Goal: Task Accomplishment & Management: Use online tool/utility

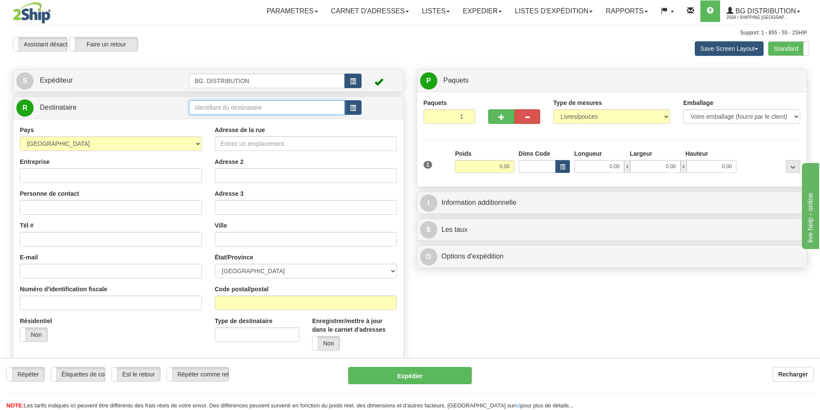
click at [252, 105] on input "text" at bounding box center [267, 107] width 156 height 15
type input "20086"
click button "Supprimer" at bounding box center [0, 0] width 0 height 0
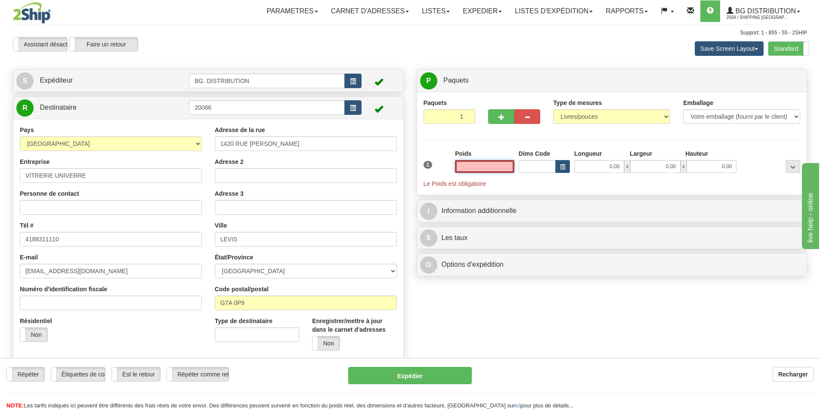
click at [478, 170] on input "text" at bounding box center [484, 166] width 59 height 13
type input "3"
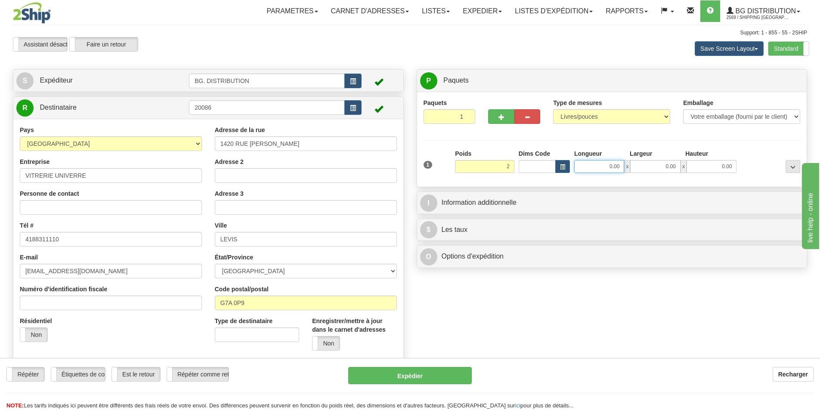
type input "2.00"
click at [609, 168] on input "0.00" at bounding box center [599, 166] width 50 height 13
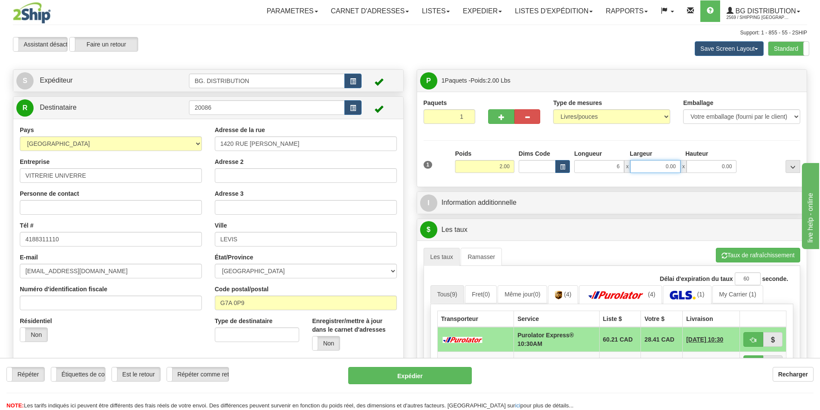
type input "6.00"
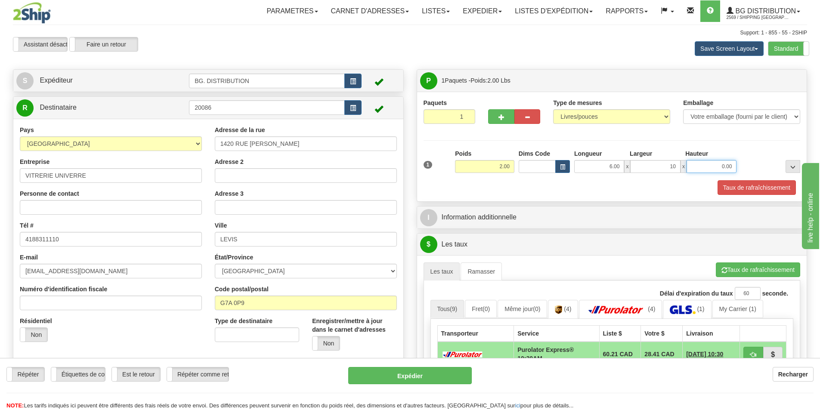
type input "10.00"
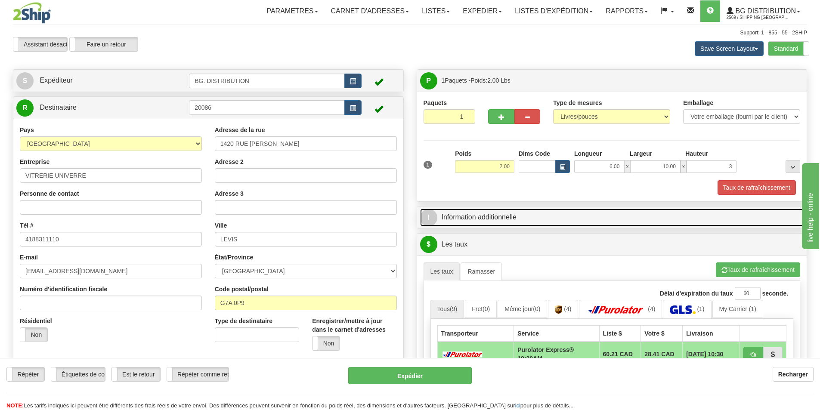
type input "3.00"
click at [525, 214] on link "I Information additionnelle" at bounding box center [612, 218] width 384 height 18
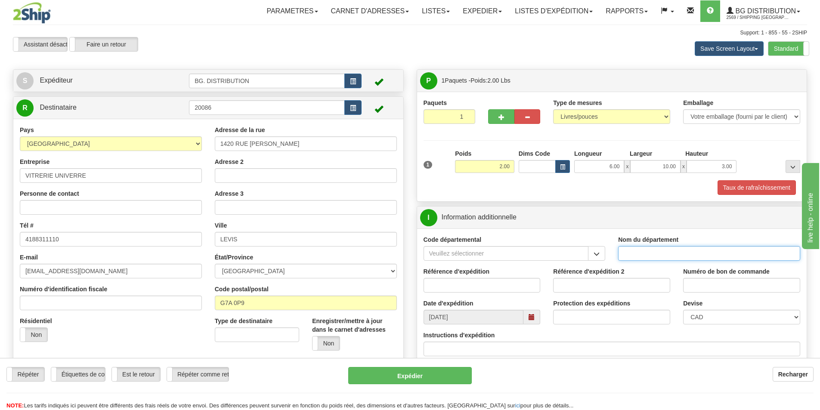
click at [683, 257] on input "Nom du département" at bounding box center [709, 253] width 182 height 15
type input "."
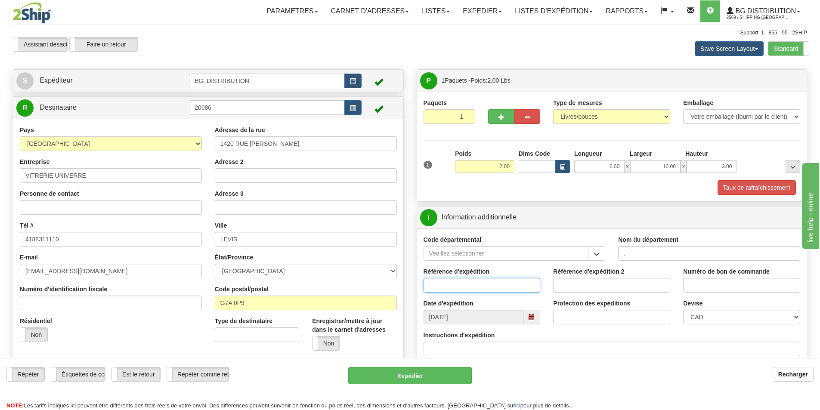
type input "."
click at [531, 350] on input "Instructions d'expédition" at bounding box center [611, 349] width 377 height 15
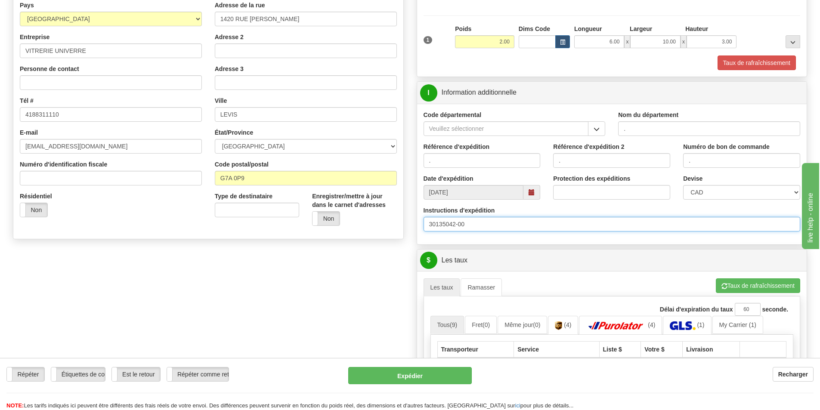
scroll to position [129, 0]
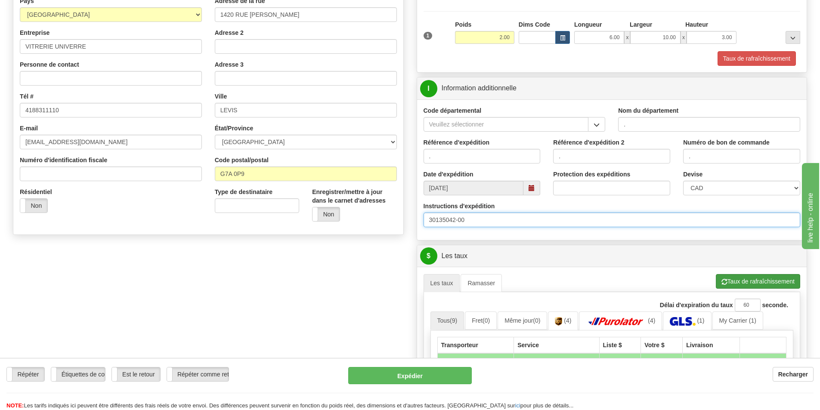
type input "30135042-00"
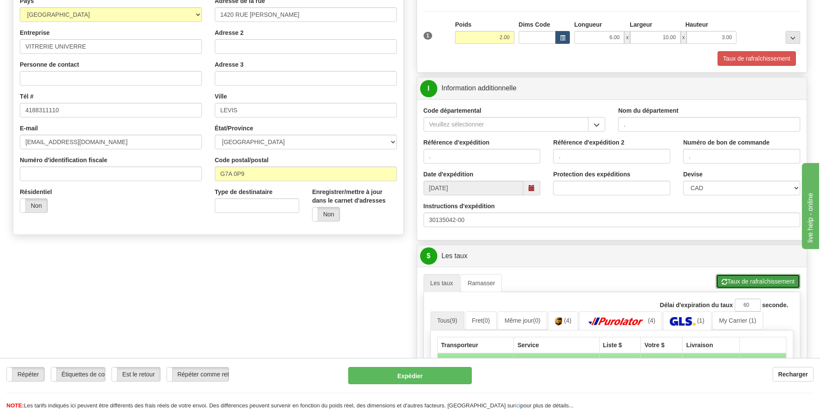
click at [760, 279] on button "Taux de rafraîchissement" at bounding box center [758, 281] width 84 height 15
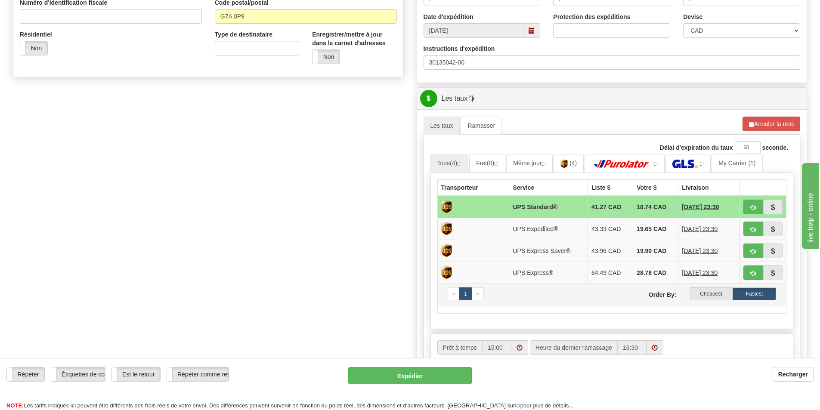
scroll to position [301, 0]
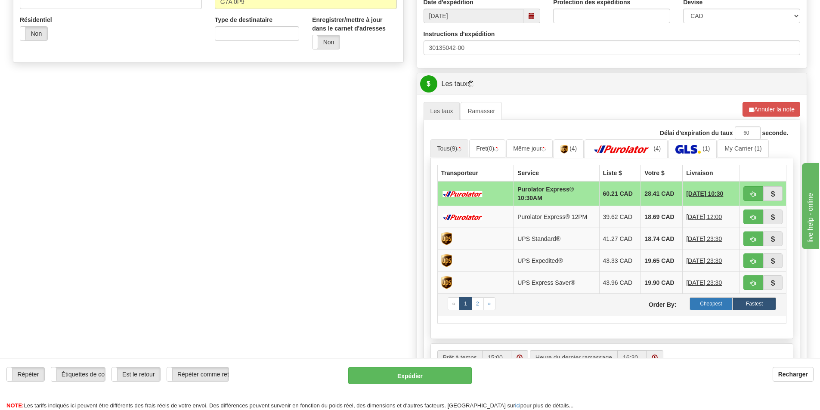
click at [697, 303] on label "Cheapest" at bounding box center [710, 303] width 43 height 13
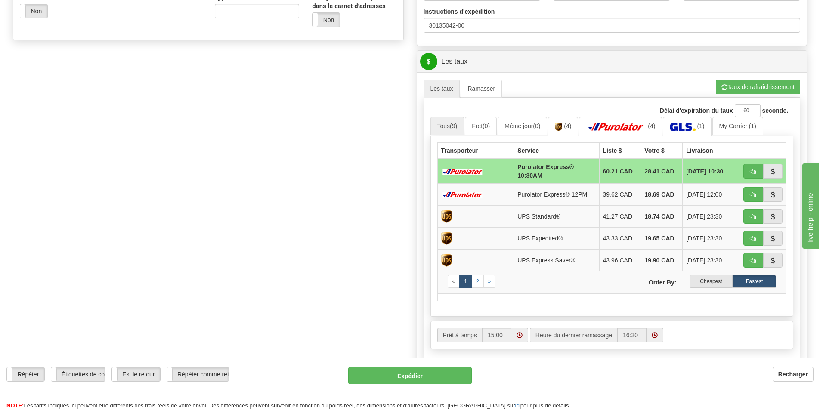
scroll to position [344, 0]
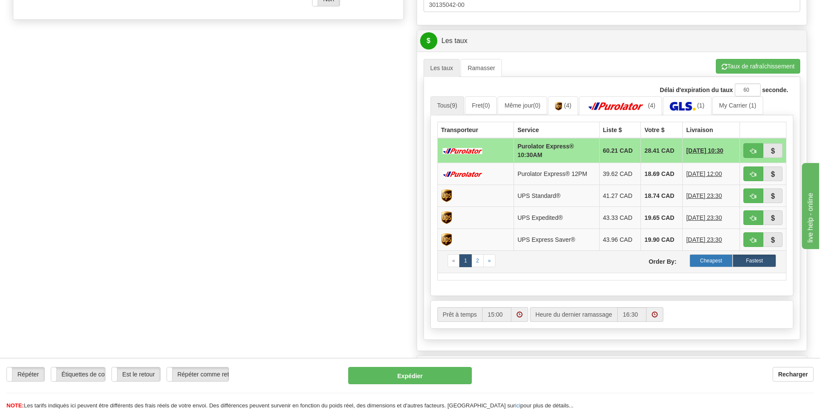
click at [711, 261] on label "Cheapest" at bounding box center [710, 260] width 43 height 13
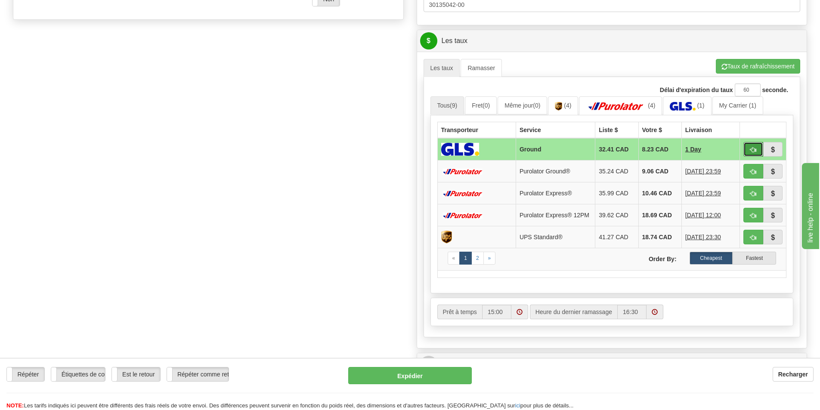
click at [750, 151] on span "button" at bounding box center [753, 150] width 6 height 6
type input "1"
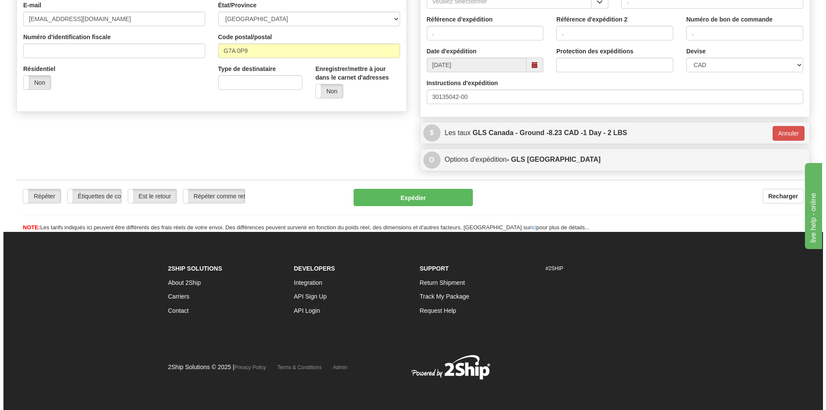
scroll to position [253, 0]
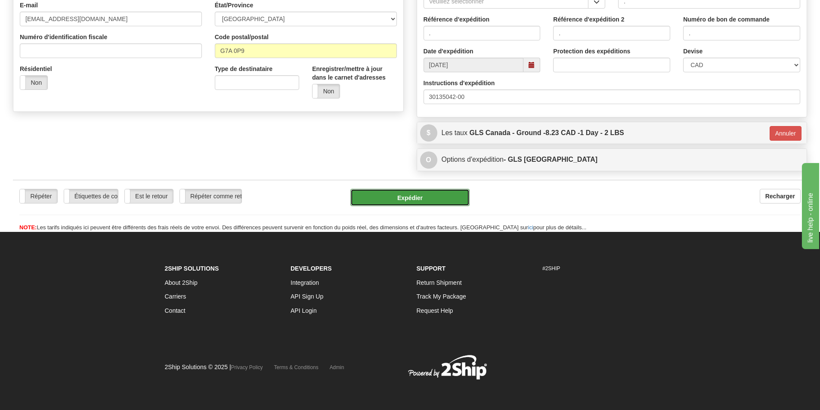
click at [426, 198] on button "Expédier" at bounding box center [409, 197] width 119 height 17
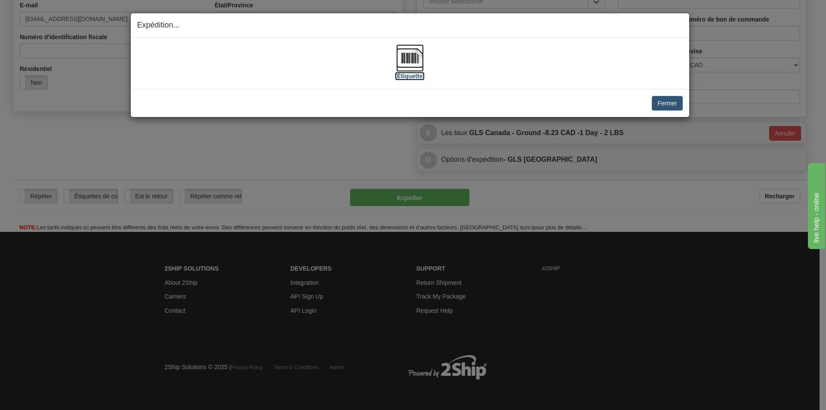
click at [411, 65] on img at bounding box center [410, 58] width 28 height 28
click at [664, 105] on button "Fermer" at bounding box center [667, 103] width 31 height 15
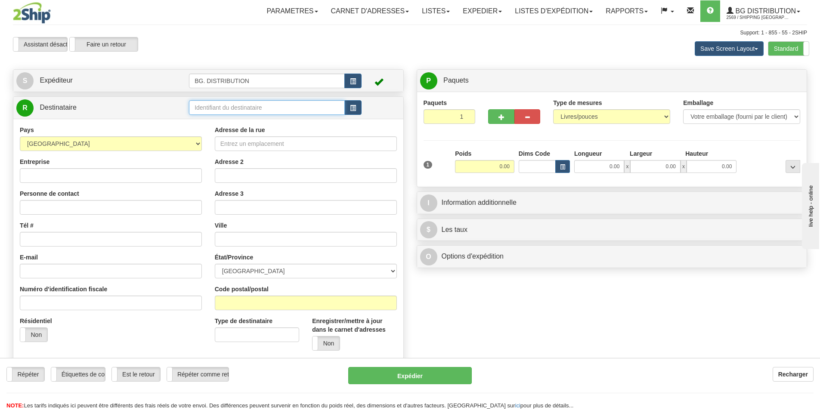
click at [224, 108] on input "text" at bounding box center [267, 107] width 156 height 15
type input "20332"
click button "Supprimer" at bounding box center [0, 0] width 0 height 0
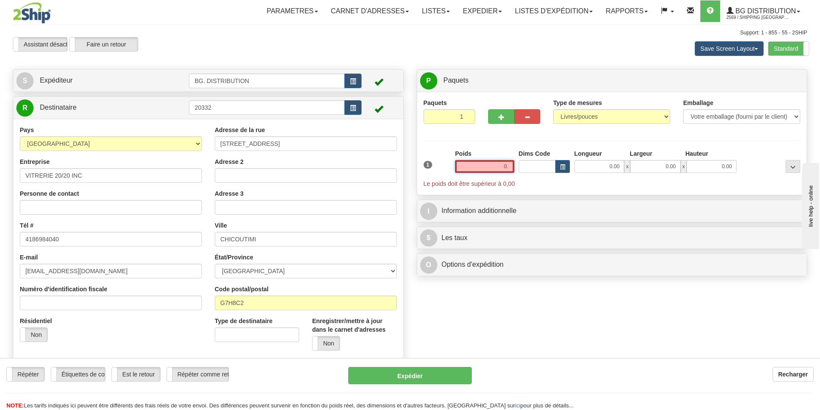
type input "0"
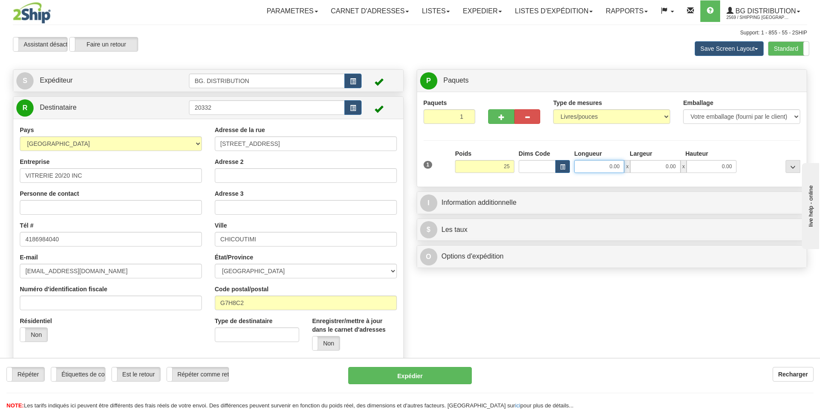
type input "25.00"
click at [609, 170] on input "0.00" at bounding box center [599, 166] width 50 height 13
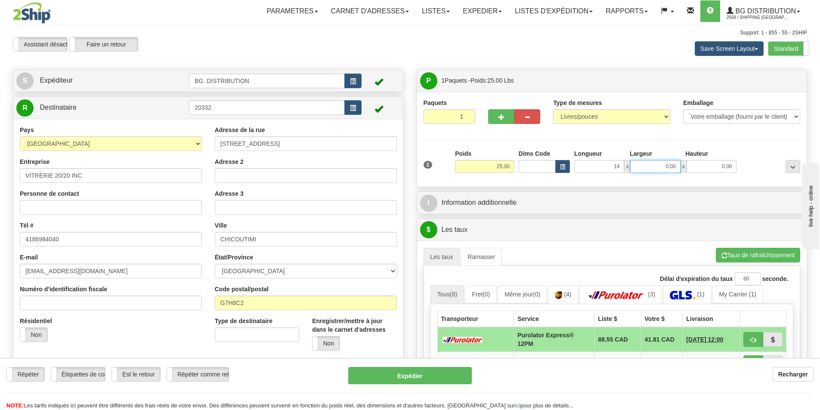
type input "14.00"
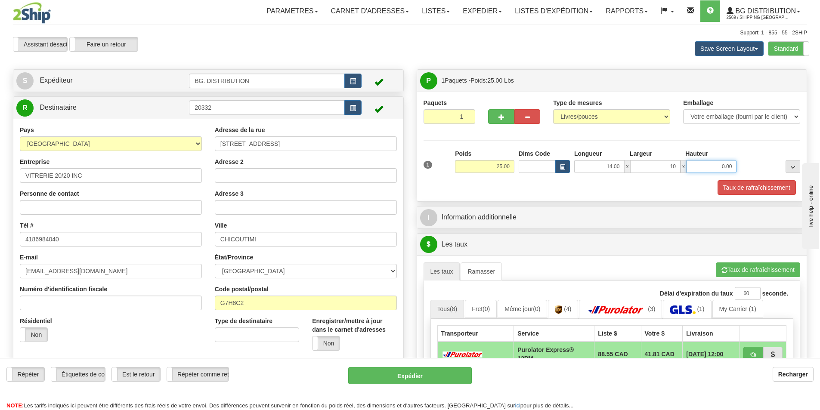
type input "10.00"
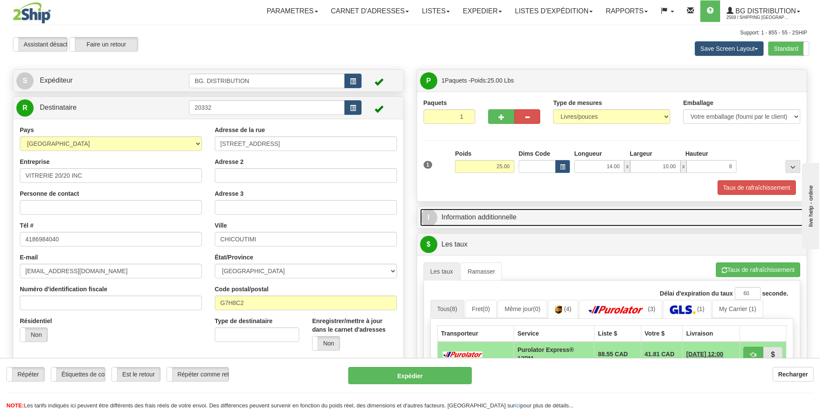
type input "8.00"
click at [536, 211] on link "I Information additionnelle" at bounding box center [612, 218] width 384 height 18
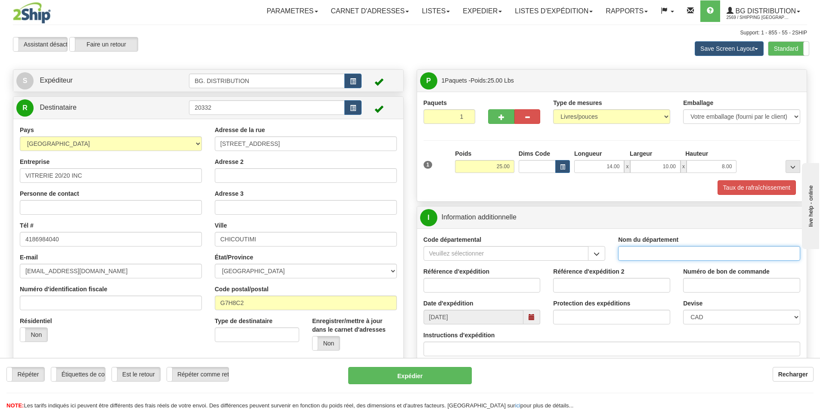
click at [646, 253] on input "Nom du département" at bounding box center [709, 253] width 182 height 15
click button "Supprimer" at bounding box center [0, 0] width 0 height 0
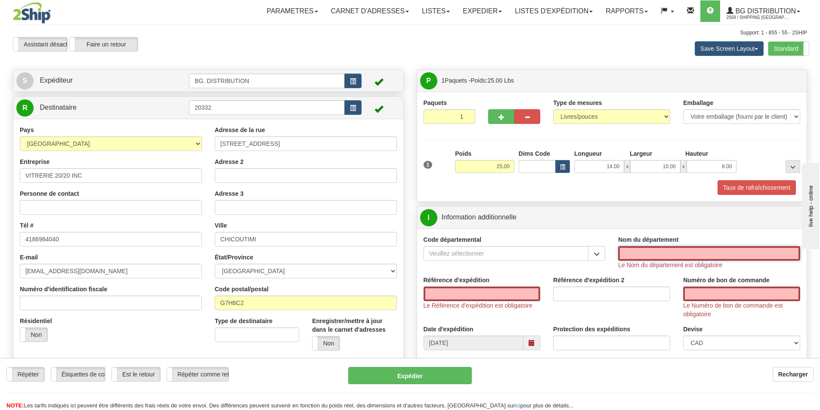
click at [646, 253] on input "Nom du département" at bounding box center [709, 253] width 182 height 15
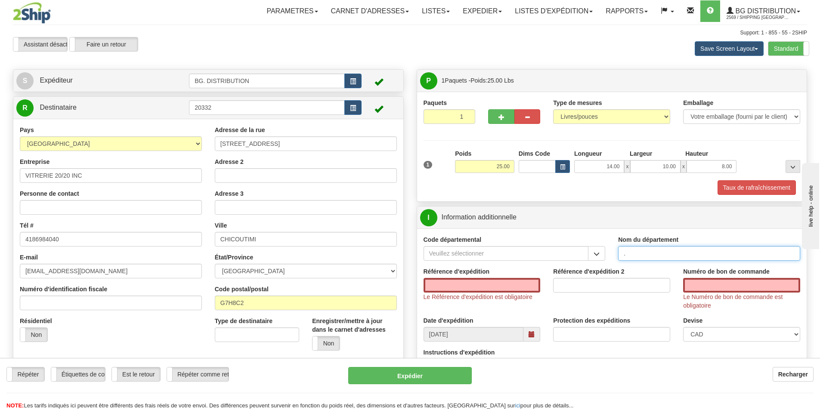
type input "."
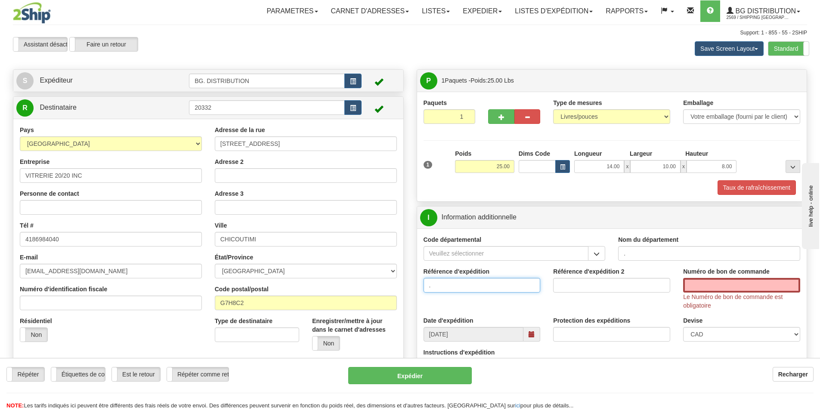
type input "."
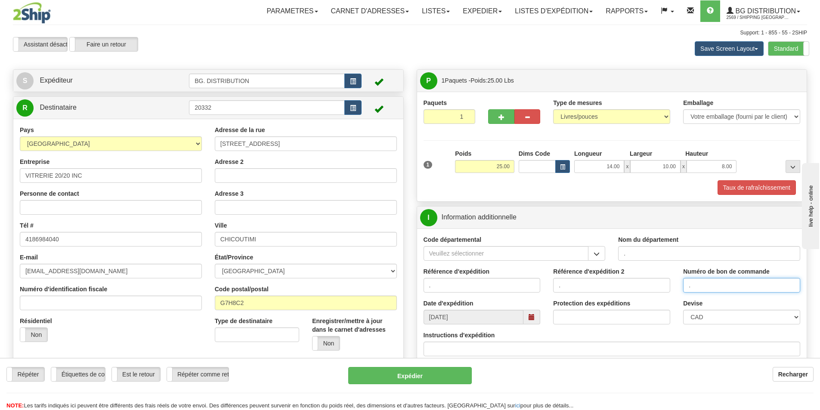
type input "."
click at [501, 349] on input "Instructions d'expédition" at bounding box center [611, 349] width 377 height 15
type input "30134962-00"
click button "Supprimer" at bounding box center [0, 0] width 0 height 0
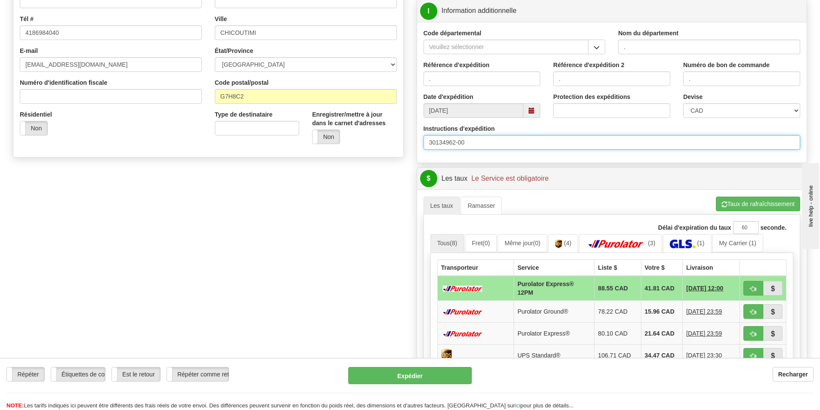
scroll to position [258, 0]
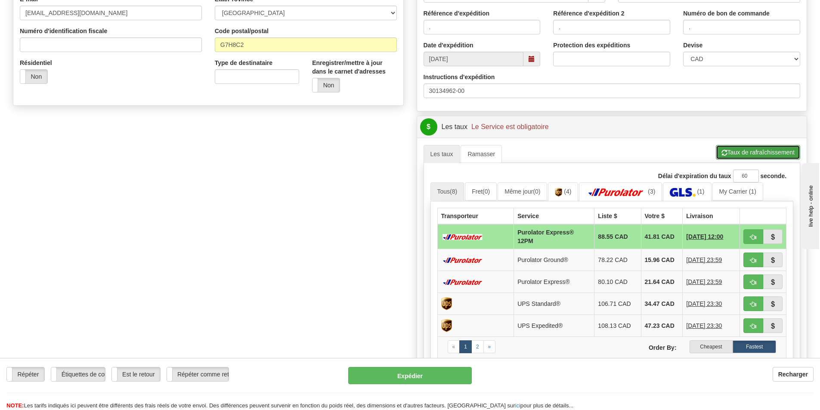
click at [766, 145] on button "Taux de rafraîchissement" at bounding box center [758, 152] width 84 height 15
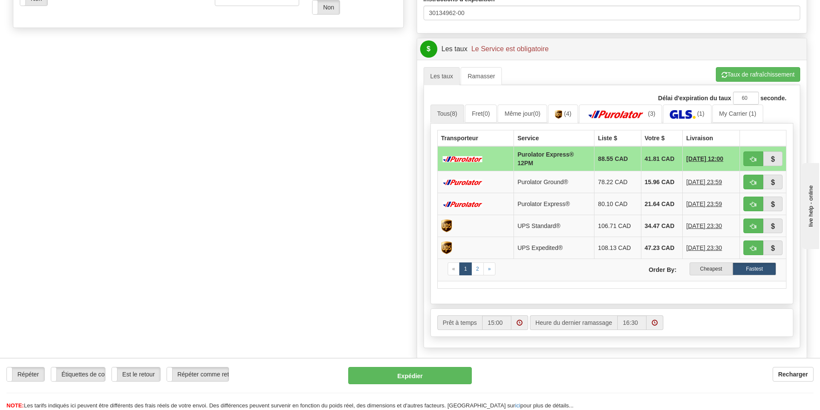
scroll to position [344, 0]
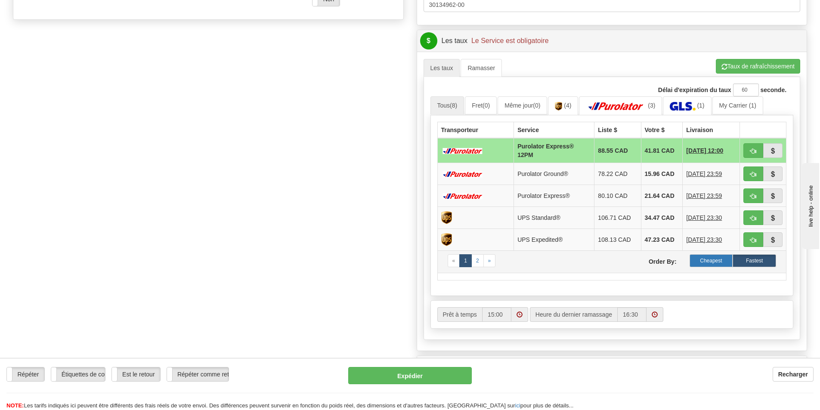
click at [703, 259] on label "Cheapest" at bounding box center [710, 260] width 43 height 13
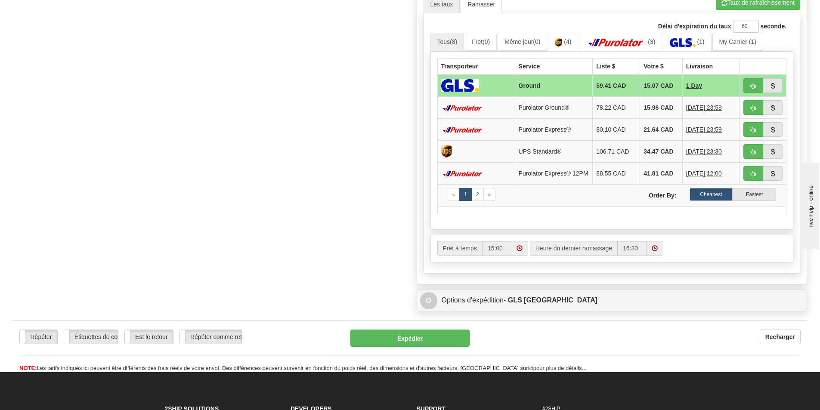
scroll to position [387, 0]
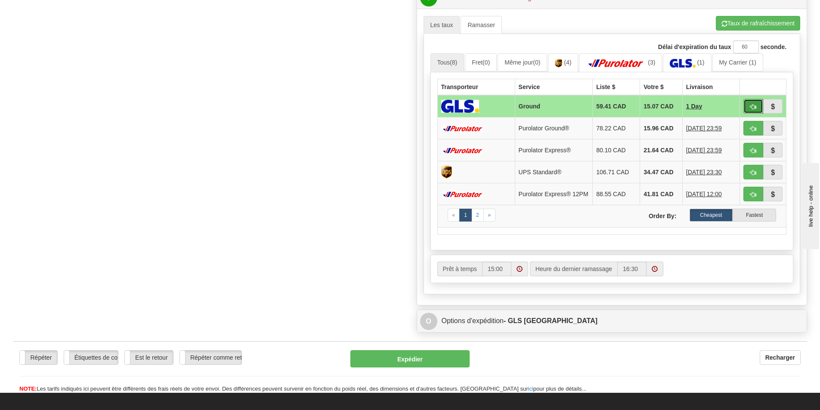
click at [757, 106] on button "button" at bounding box center [753, 106] width 20 height 15
type input "1"
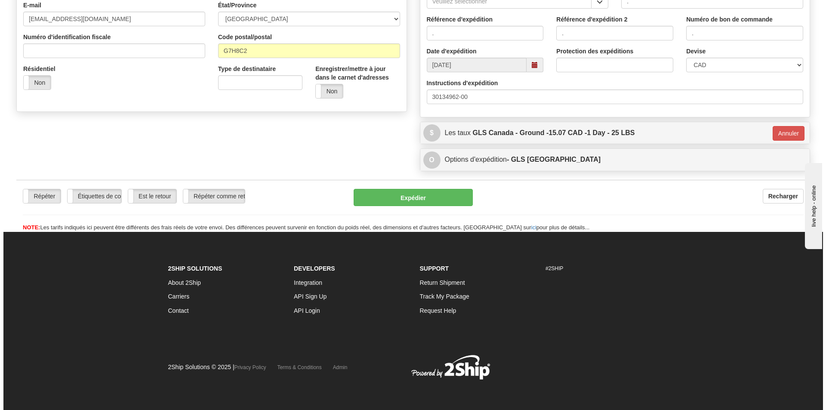
scroll to position [253, 0]
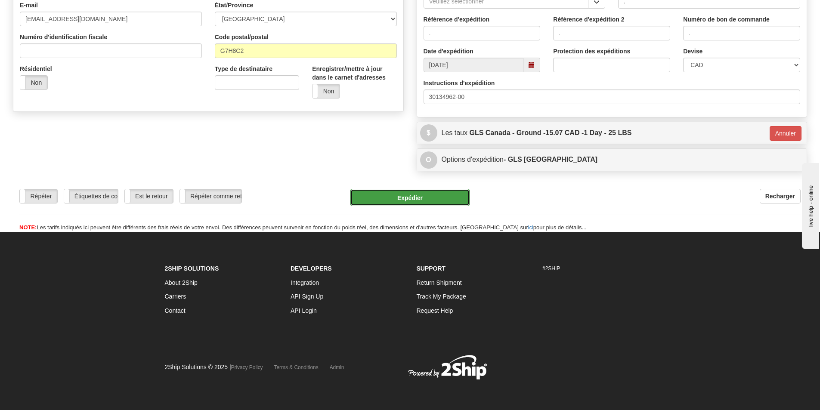
click at [422, 194] on button "Expédier" at bounding box center [409, 197] width 119 height 17
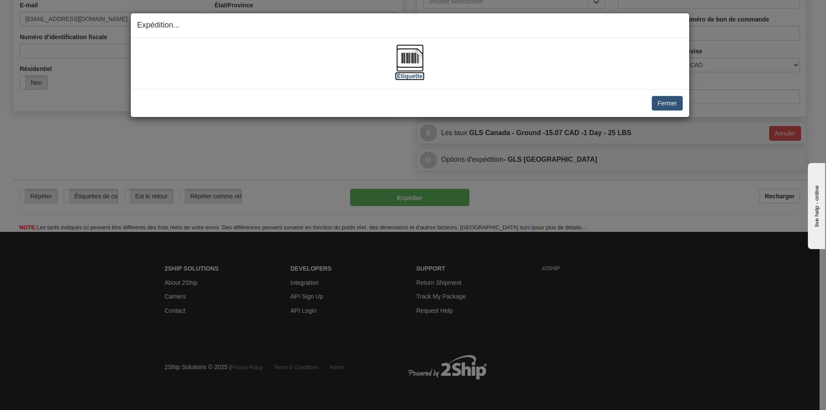
click at [420, 61] on img at bounding box center [410, 58] width 28 height 28
click at [672, 102] on button "Fermer" at bounding box center [667, 103] width 31 height 15
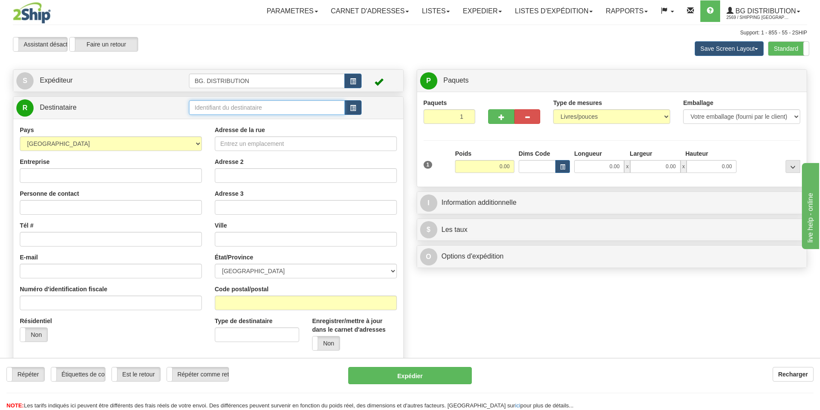
click at [238, 110] on input "text" at bounding box center [267, 107] width 156 height 15
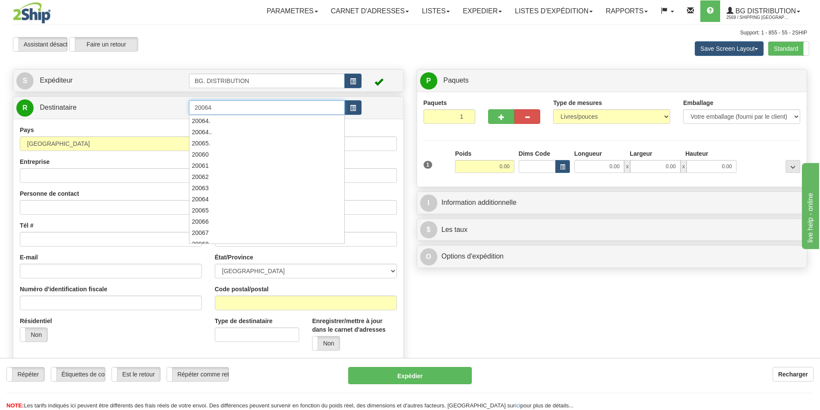
type input "20064"
click button "Supprimer" at bounding box center [0, 0] width 0 height 0
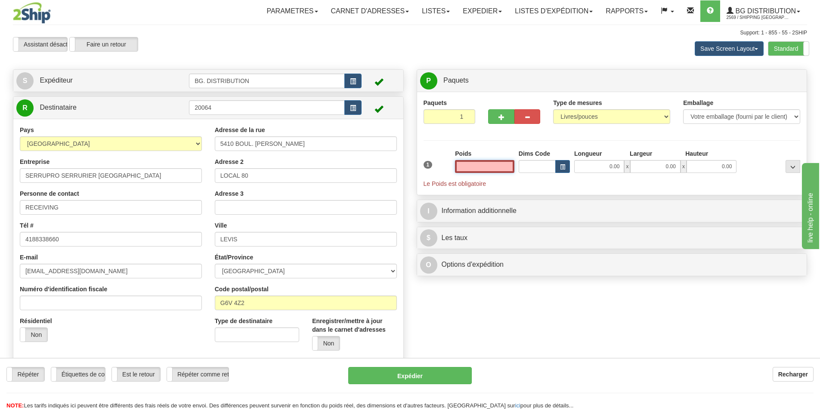
click at [499, 167] on input "text" at bounding box center [484, 166] width 59 height 13
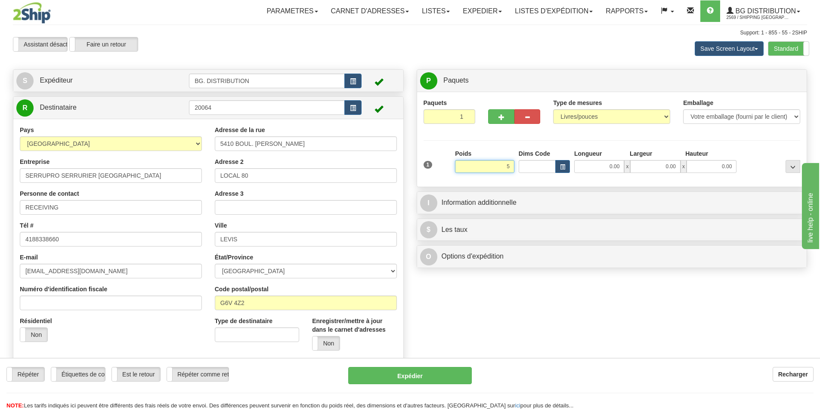
click at [494, 166] on input "5" at bounding box center [484, 166] width 59 height 13
click at [590, 311] on div "Créer une étiquette pour le retour Créer un ramassage sans étiquette S Expédite…" at bounding box center [409, 218] width 807 height 299
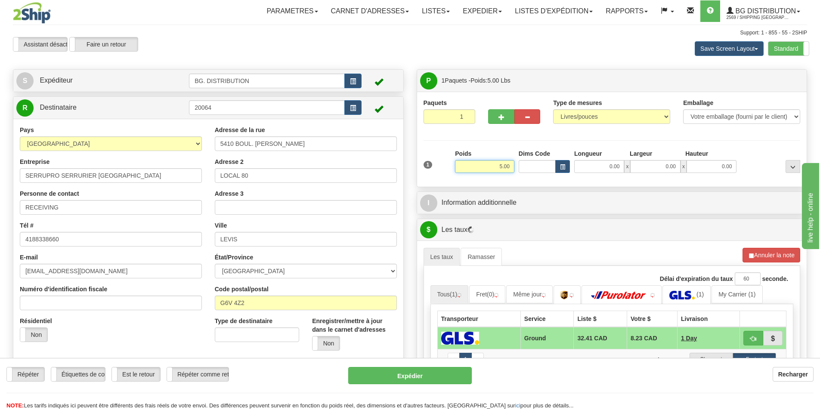
click at [500, 167] on input "5.00" at bounding box center [484, 166] width 59 height 13
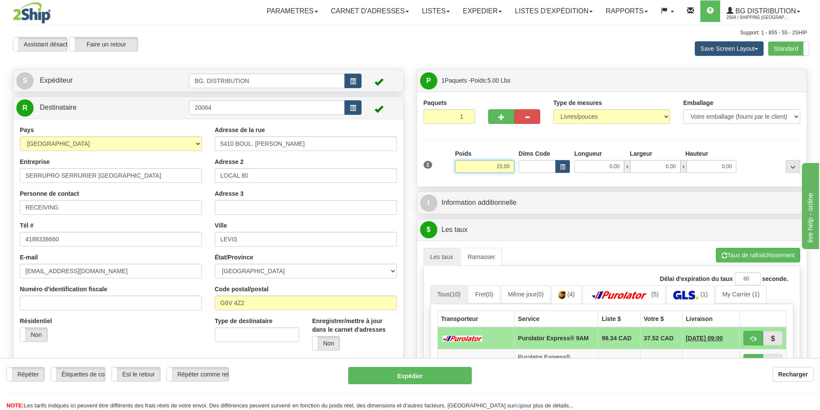
type input "15.00"
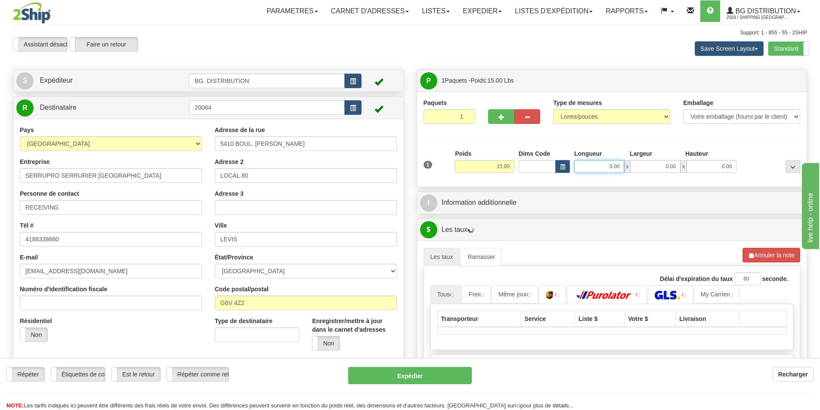
click at [595, 163] on input "0.00" at bounding box center [599, 166] width 50 height 13
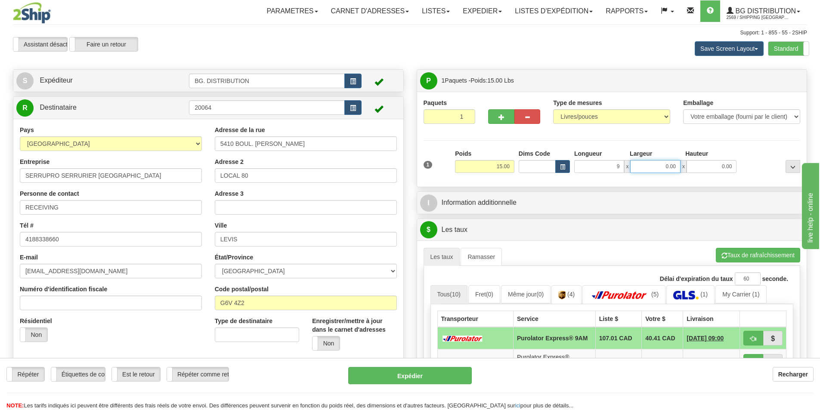
type input "9.00"
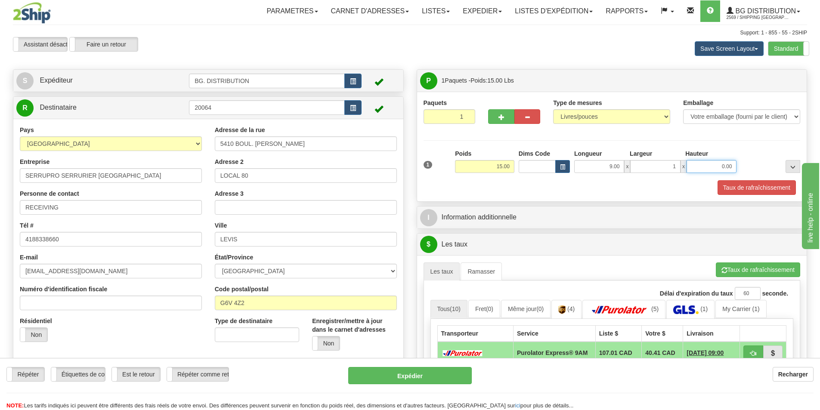
type input "1.00"
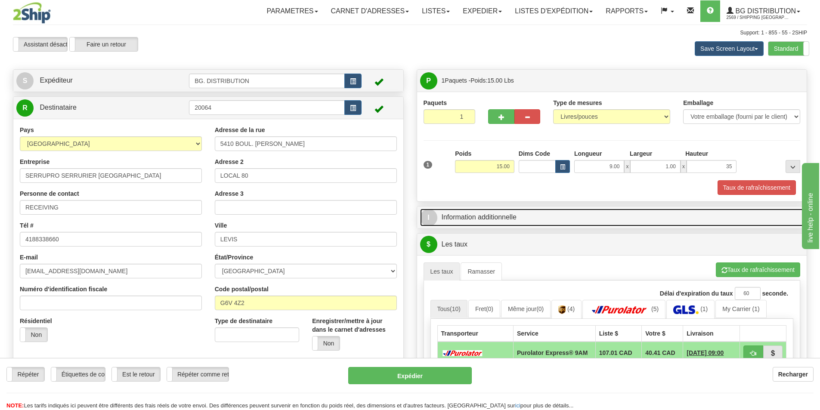
type input "35.00"
click at [468, 211] on link "I Information additionnelle" at bounding box center [612, 218] width 384 height 18
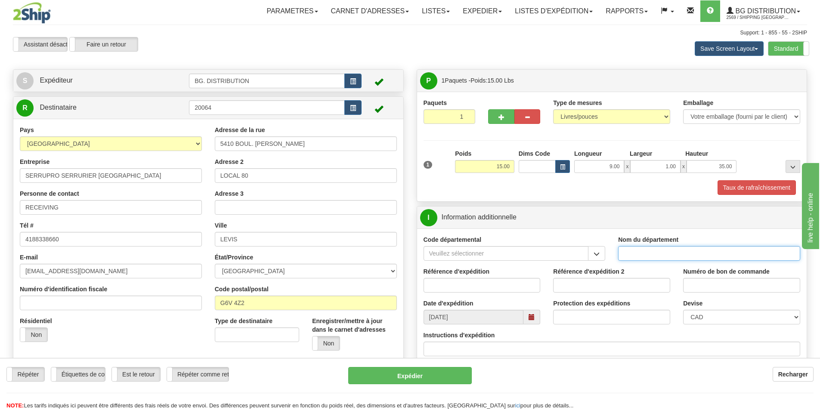
click at [651, 254] on input "Nom du département" at bounding box center [709, 253] width 182 height 15
type input "."
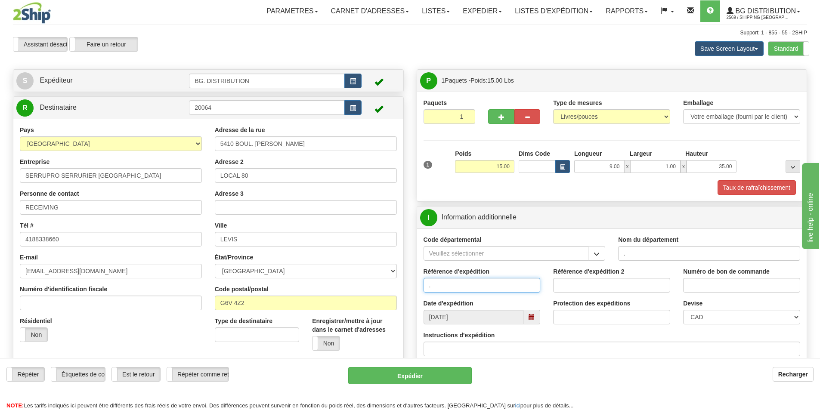
type input "."
click at [519, 352] on input "Instructions d'expédition" at bounding box center [611, 349] width 377 height 15
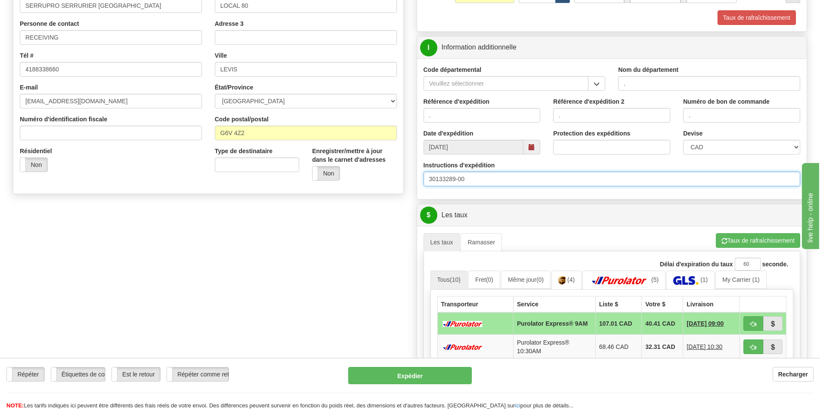
scroll to position [172, 0]
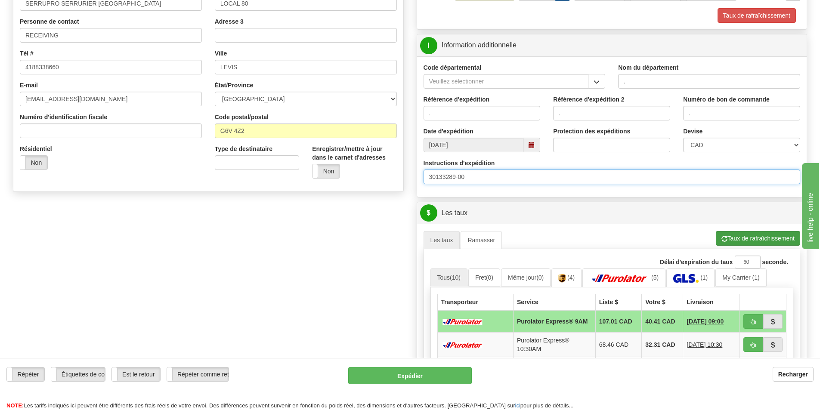
type input "30133289-00"
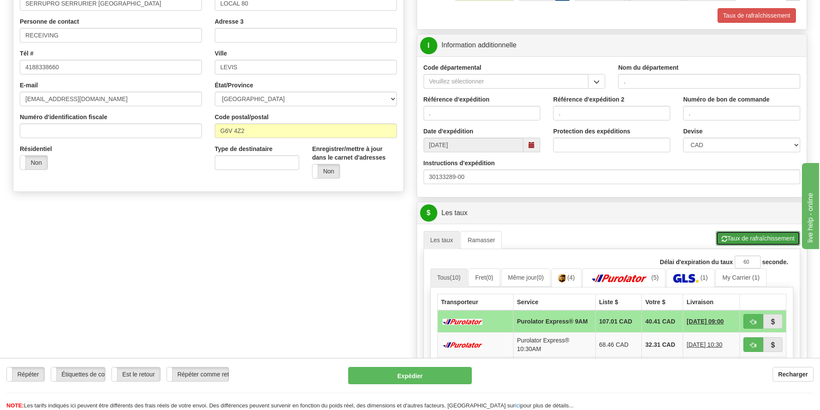
click at [731, 238] on button "Taux de rafraîchissement" at bounding box center [758, 238] width 84 height 15
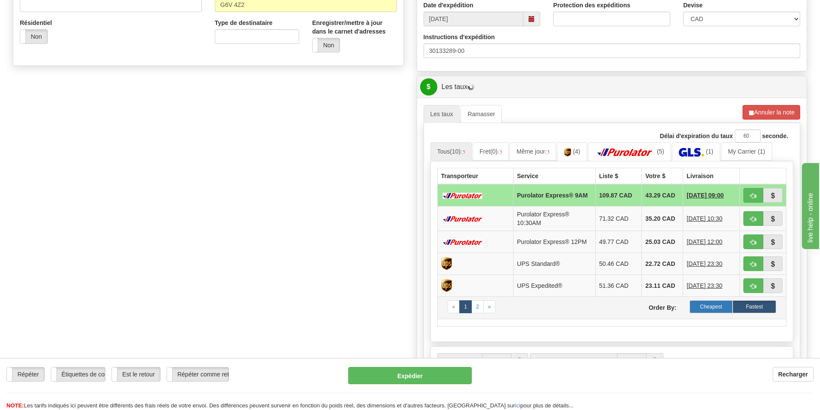
scroll to position [301, 0]
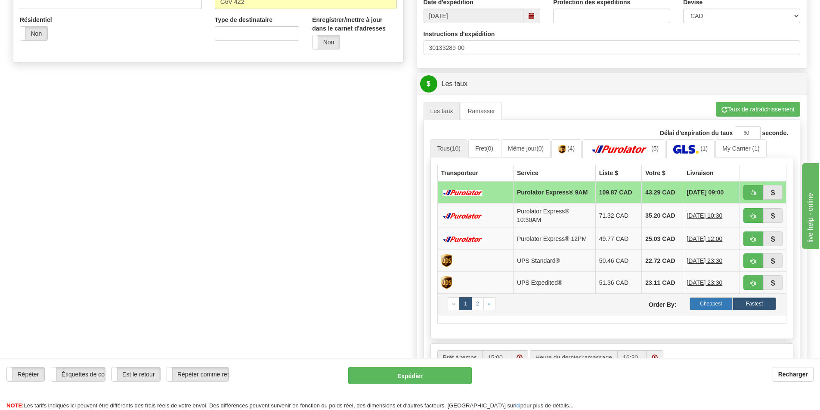
click at [705, 301] on label "Cheapest" at bounding box center [710, 303] width 43 height 13
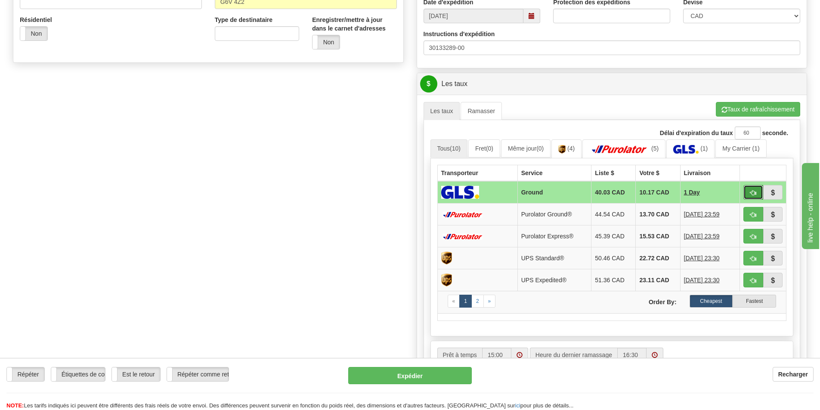
click at [751, 190] on span "button" at bounding box center [753, 193] width 6 height 6
type input "1"
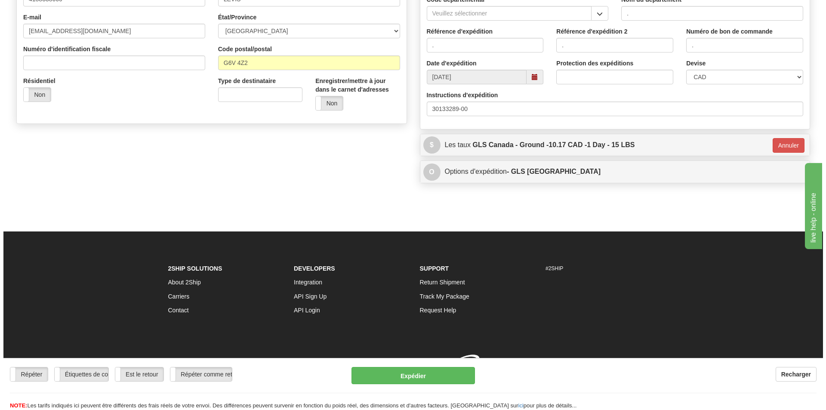
scroll to position [253, 0]
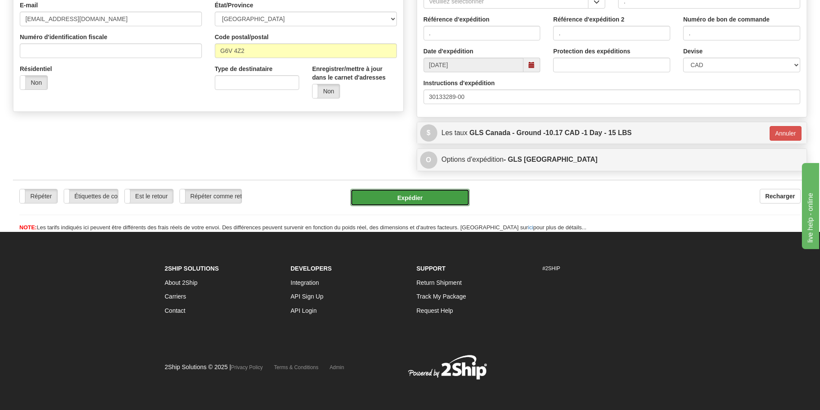
click at [452, 190] on button "Expédier" at bounding box center [409, 197] width 119 height 17
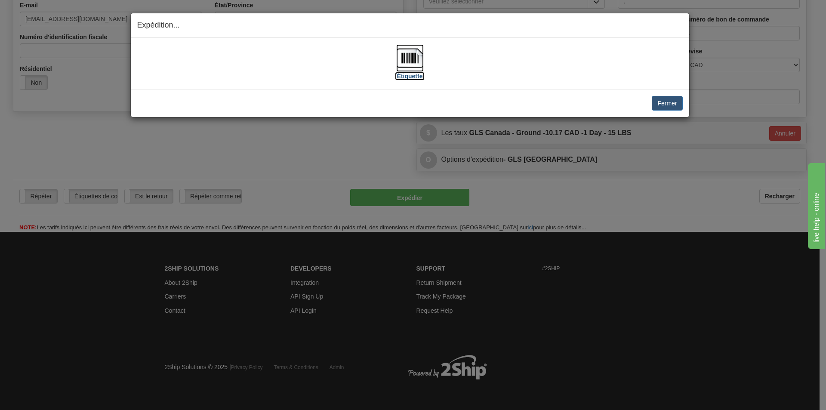
click at [415, 65] on img at bounding box center [410, 58] width 28 height 28
